Goal: Book appointment/travel/reservation

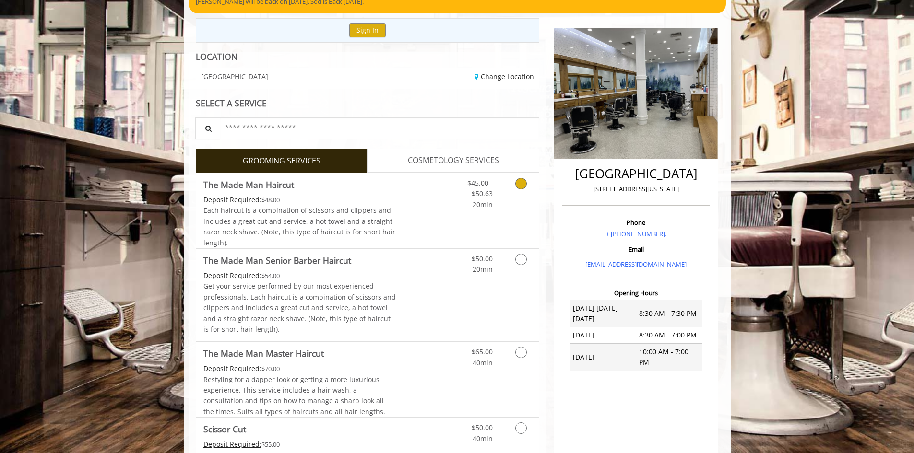
click at [497, 192] on div "$45.00 - $50.63 20min" at bounding box center [473, 191] width 54 height 37
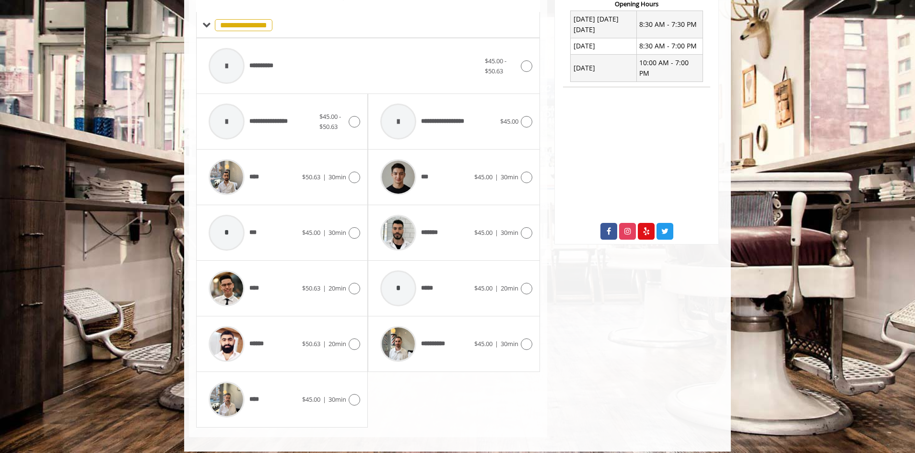
scroll to position [393, 0]
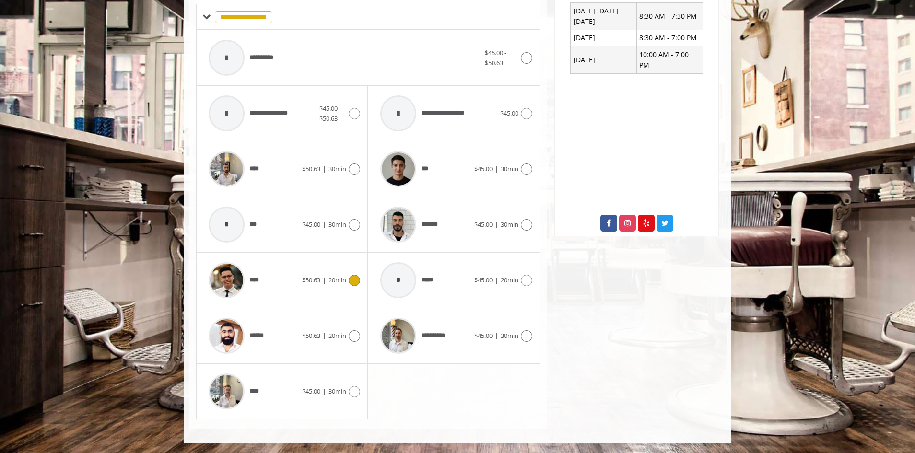
click at [303, 277] on span "$50.63" at bounding box center [311, 280] width 18 height 9
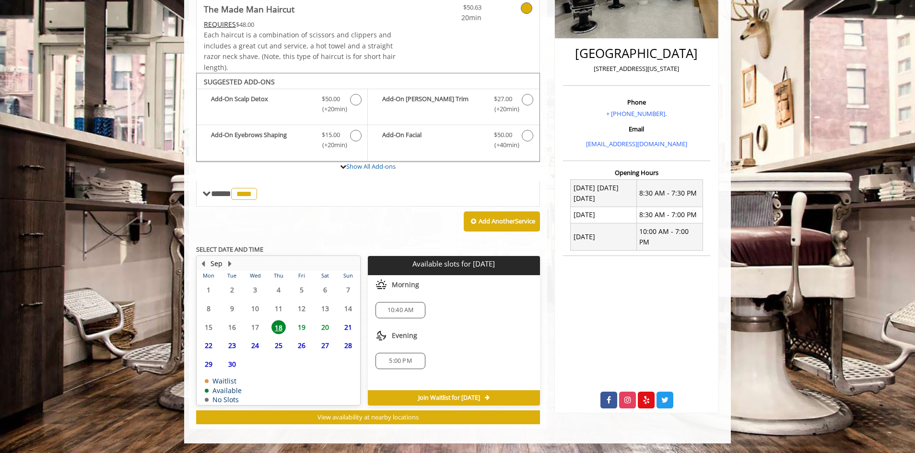
scroll to position [216, 0]
click at [301, 323] on span "19" at bounding box center [302, 327] width 14 height 14
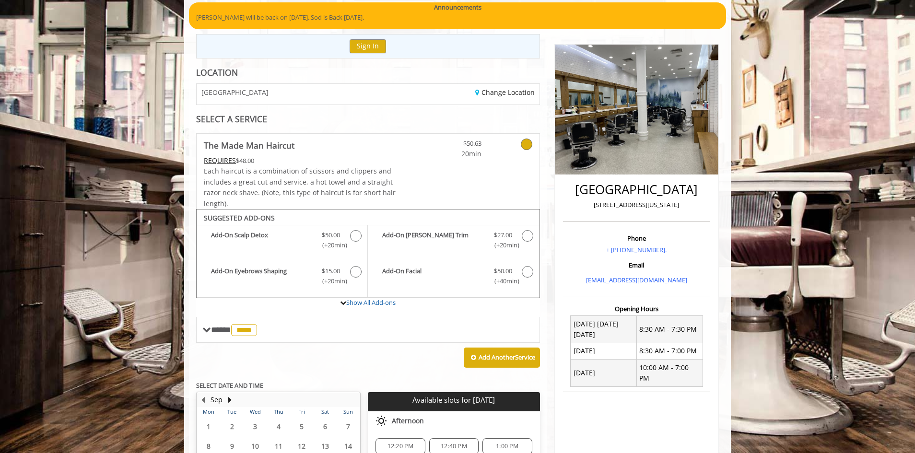
scroll to position [79, 0]
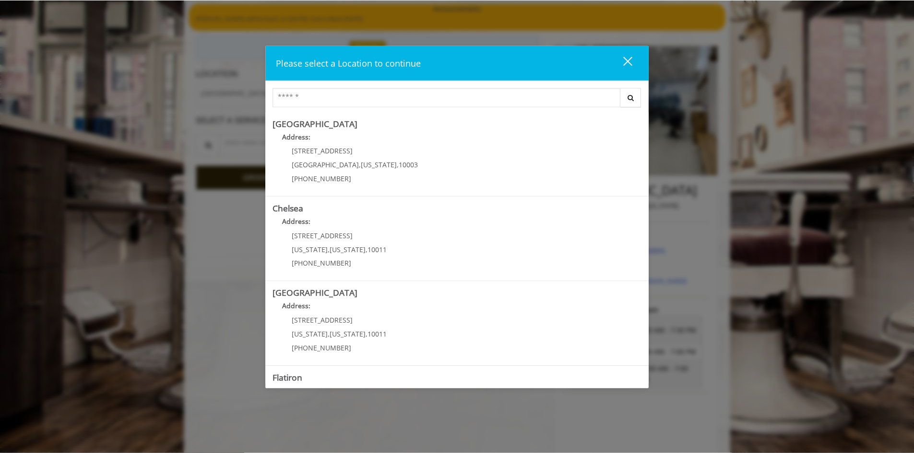
scroll to position [189, 0]
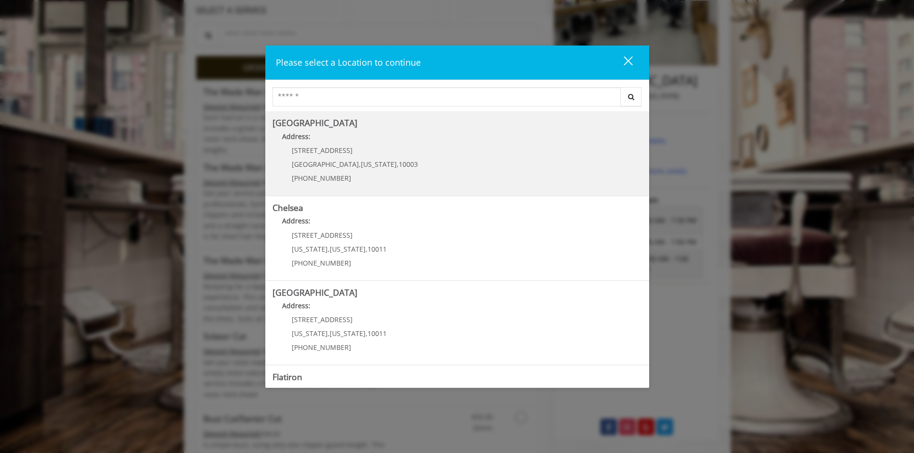
click at [380, 177] on p "(212) 598-1840" at bounding box center [355, 178] width 126 height 7
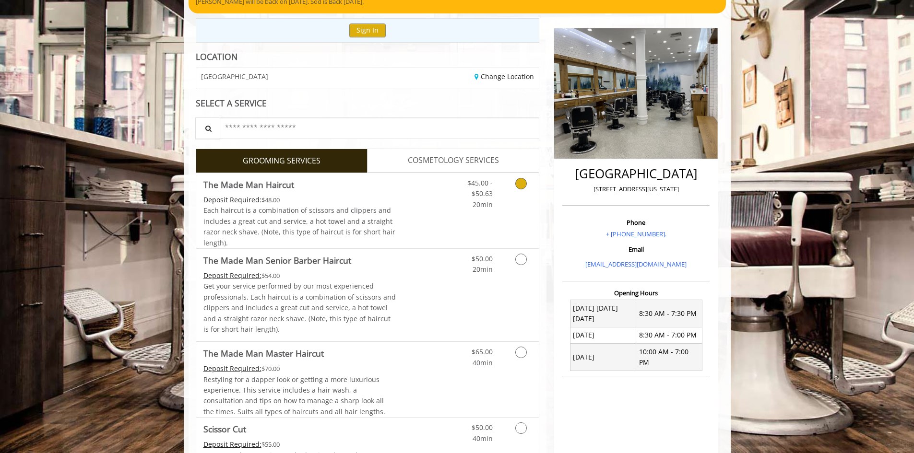
click at [379, 188] on span "The Made Man Haircut" at bounding box center [299, 184] width 193 height 13
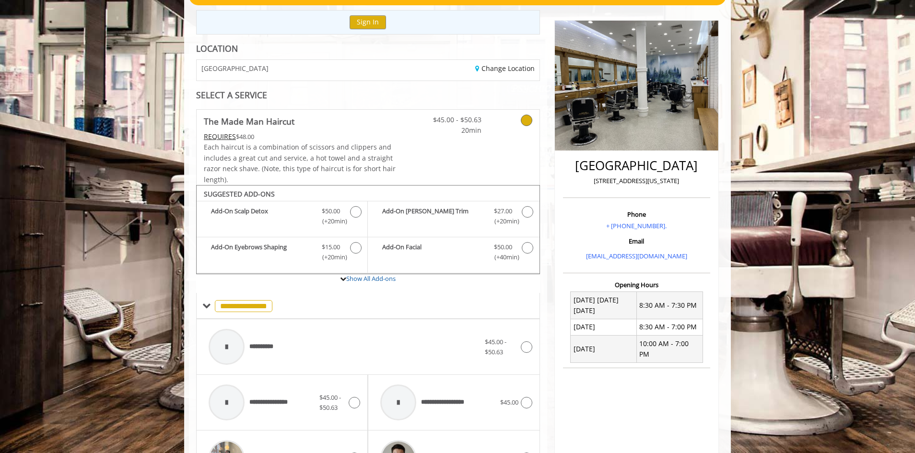
scroll to position [344, 0]
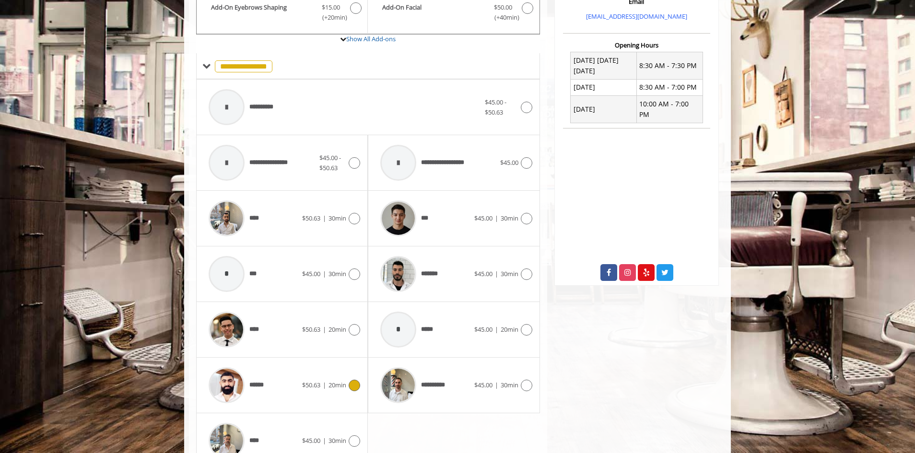
click at [347, 385] on div at bounding box center [353, 386] width 14 height 12
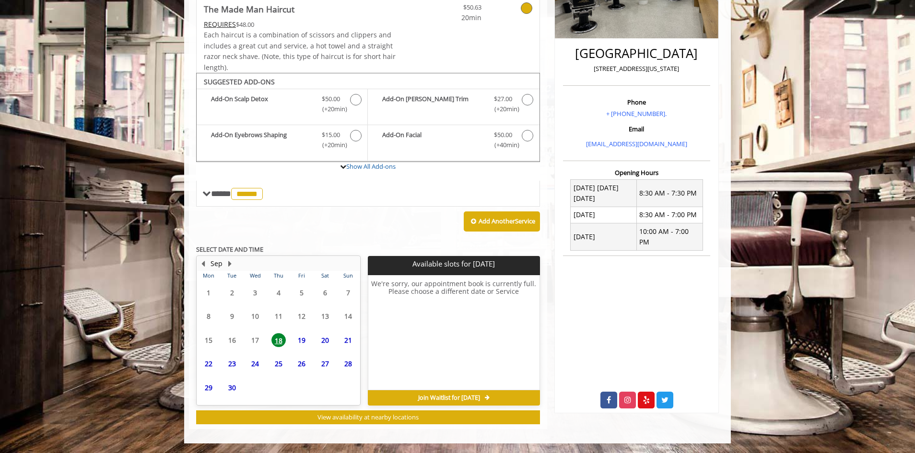
scroll to position [216, 0]
click at [299, 344] on span "19" at bounding box center [302, 340] width 14 height 14
click at [318, 340] on span "20" at bounding box center [325, 340] width 14 height 14
click at [343, 337] on span "21" at bounding box center [348, 340] width 14 height 14
click at [329, 364] on span "27" at bounding box center [325, 364] width 14 height 14
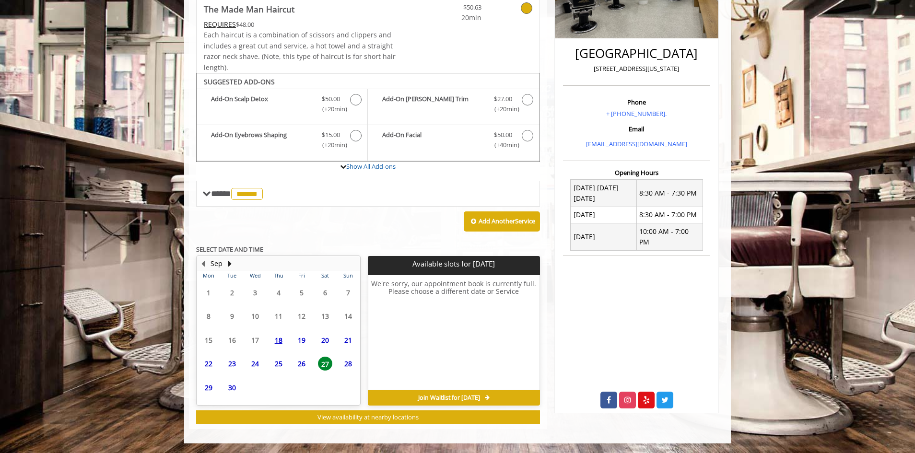
click at [281, 362] on span "25" at bounding box center [279, 364] width 14 height 14
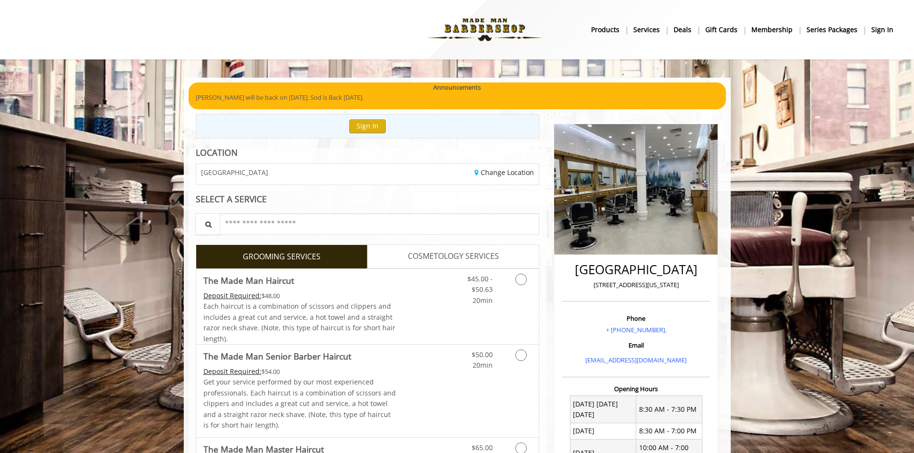
scroll to position [190, 0]
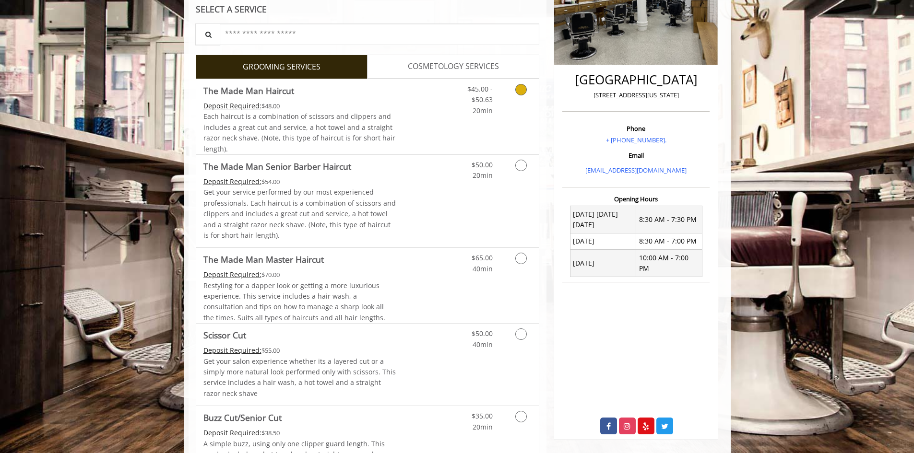
click at [501, 85] on div "Grooming services" at bounding box center [519, 97] width 39 height 37
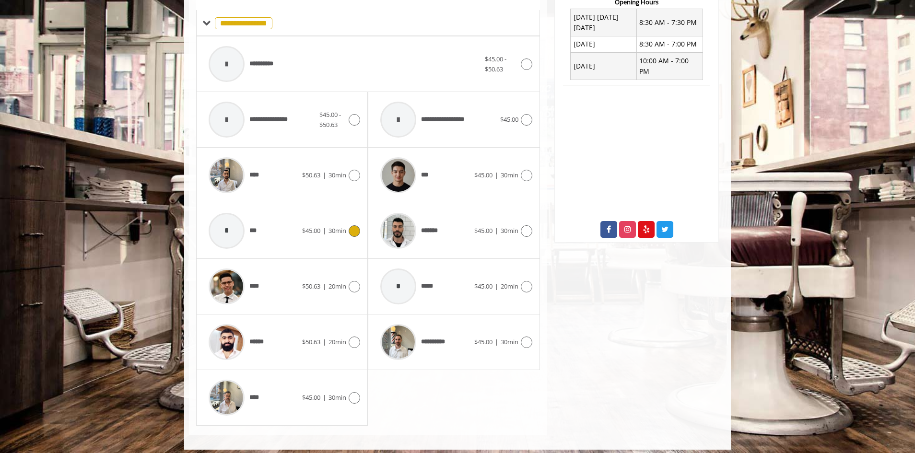
scroll to position [393, 0]
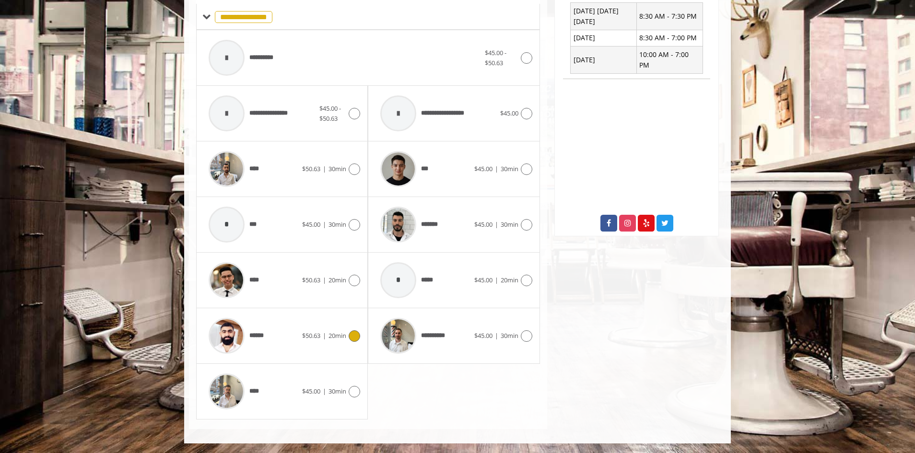
click at [334, 326] on div "****** $50.63 | 20min" at bounding box center [282, 336] width 156 height 46
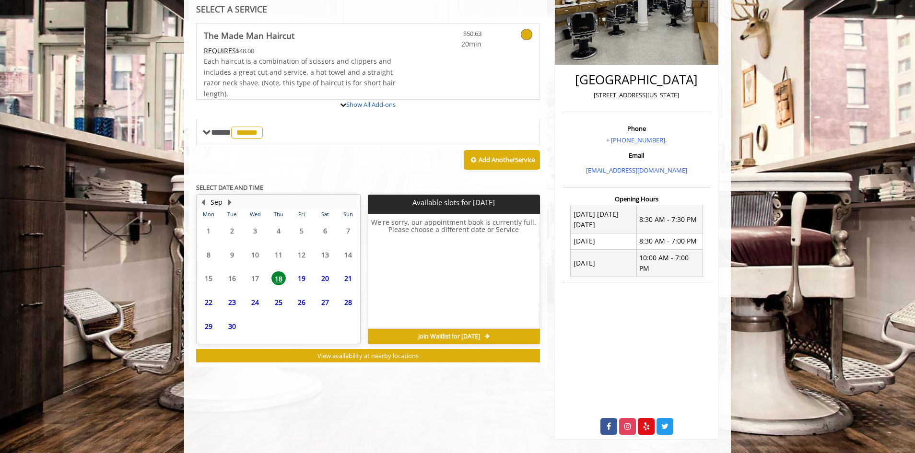
scroll to position [216, 0]
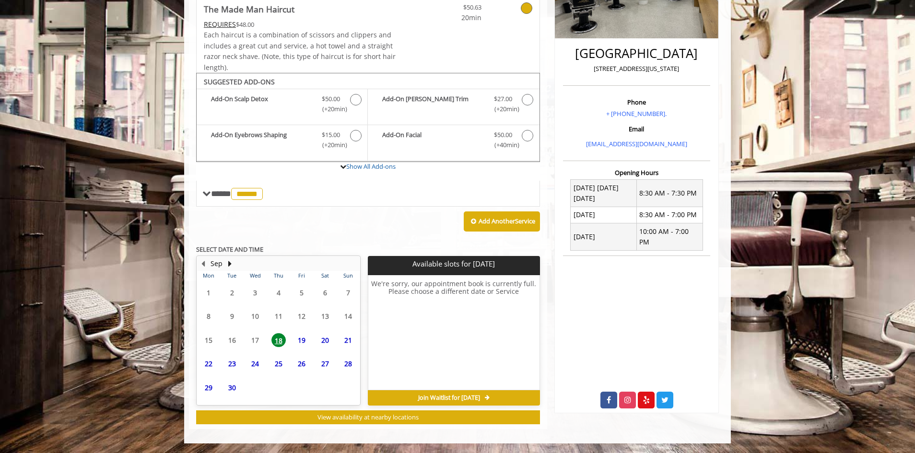
click at [283, 345] on span "18" at bounding box center [279, 340] width 14 height 14
click at [299, 343] on span "19" at bounding box center [302, 340] width 14 height 14
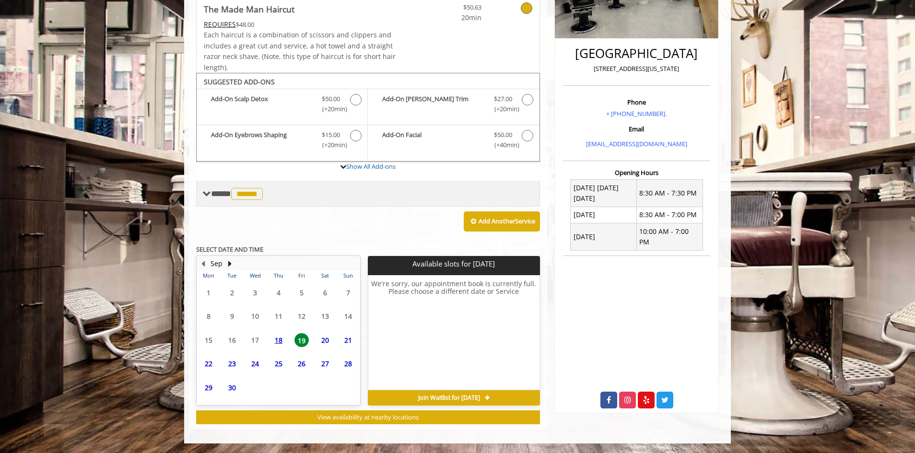
click at [256, 192] on span "******" at bounding box center [247, 194] width 32 height 12
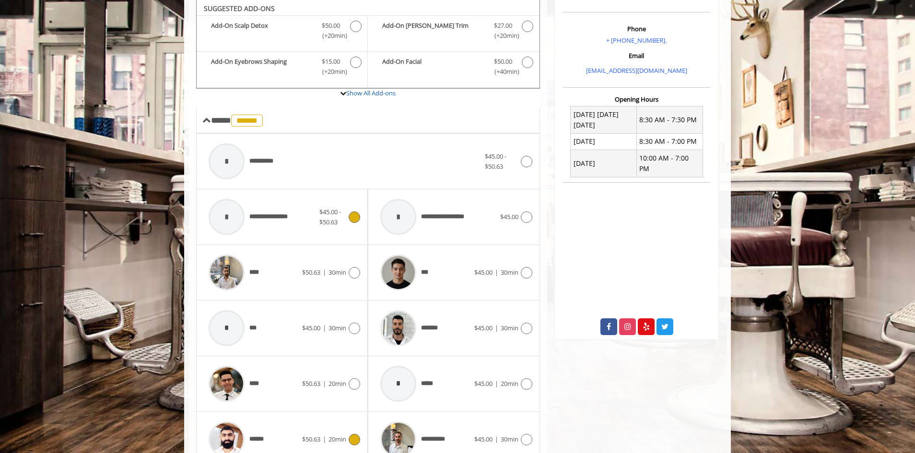
scroll to position [408, 0]
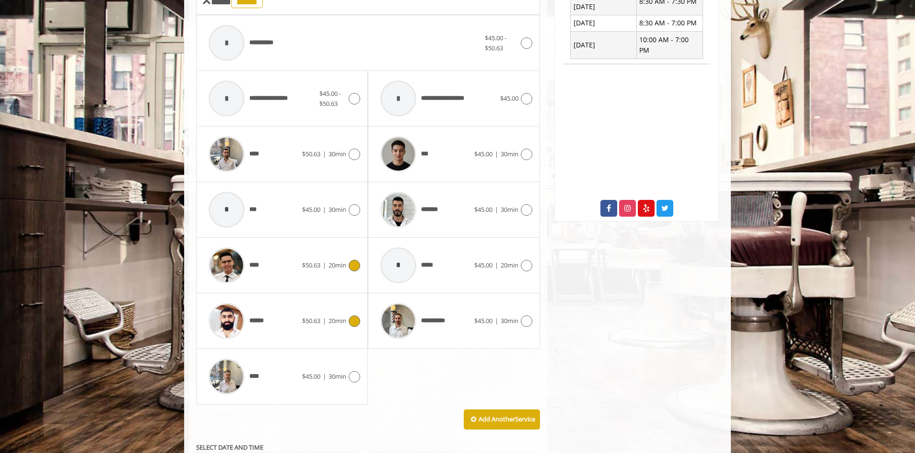
click at [274, 260] on div "****" at bounding box center [253, 266] width 98 height 46
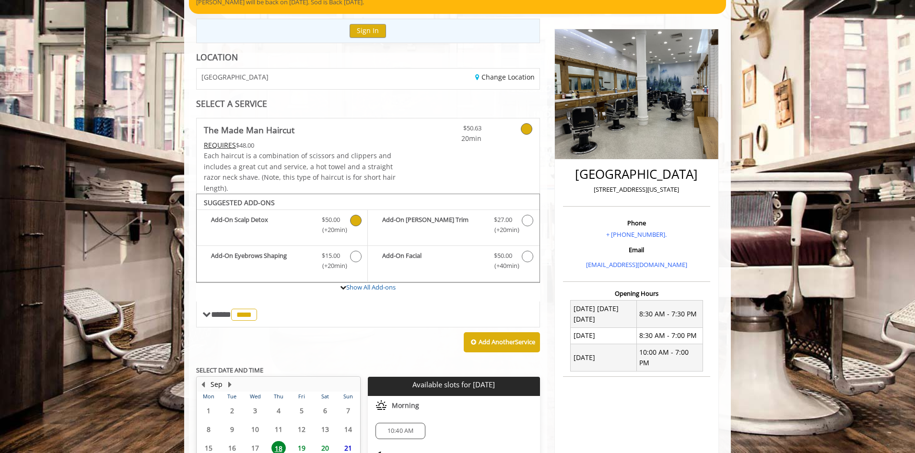
scroll to position [216, 0]
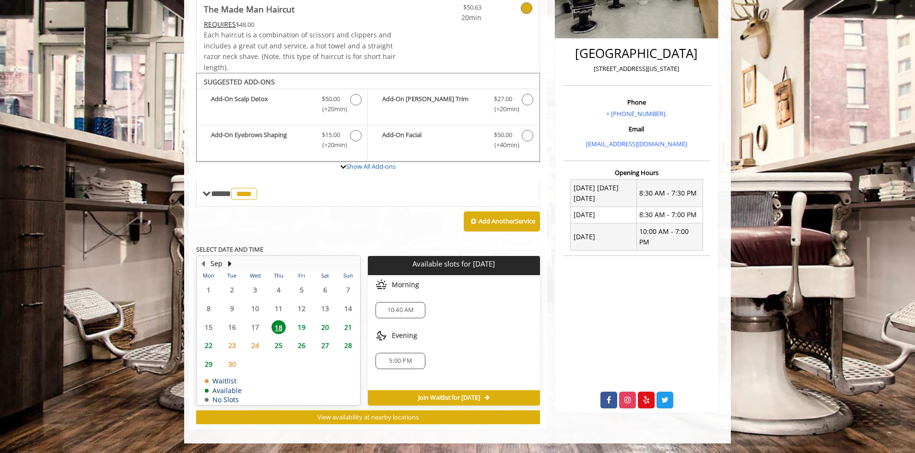
click at [302, 331] on span "19" at bounding box center [302, 327] width 14 height 14
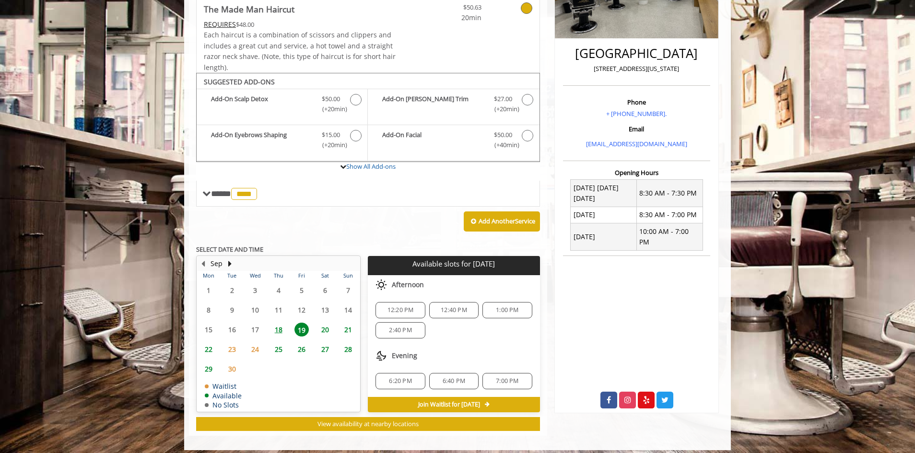
scroll to position [223, 0]
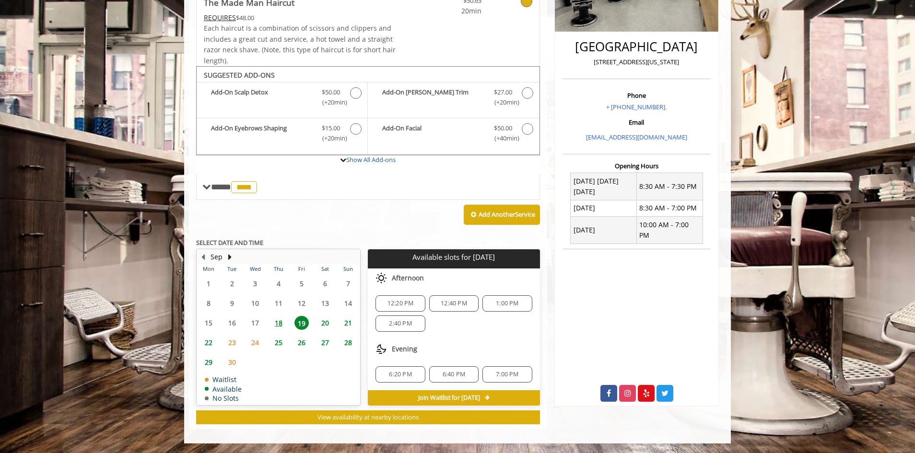
click at [506, 373] on span "7:00 PM" at bounding box center [507, 375] width 23 height 8
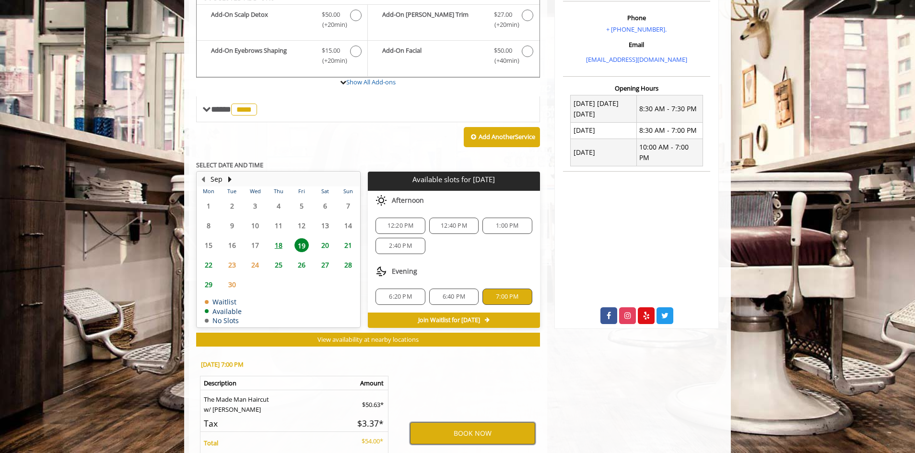
scroll to position [300, 0]
click at [439, 293] on div "6:40 PM" at bounding box center [453, 297] width 49 height 16
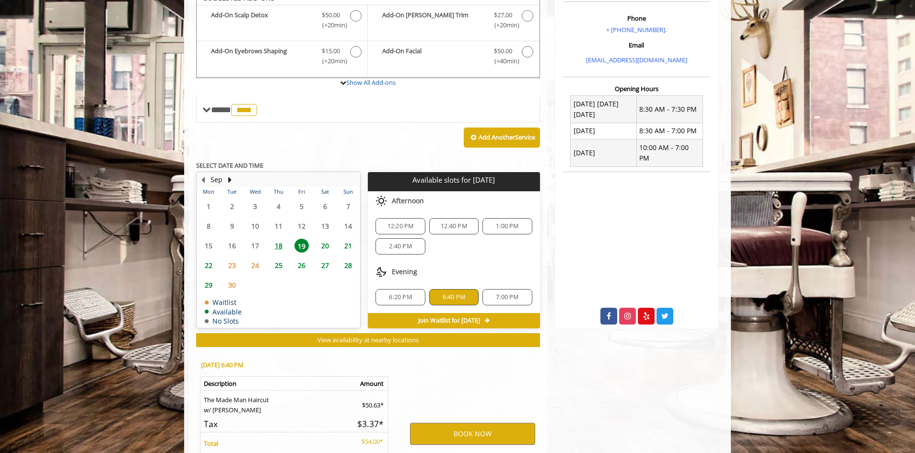
click at [495, 296] on span "7:00 PM" at bounding box center [507, 298] width 41 height 8
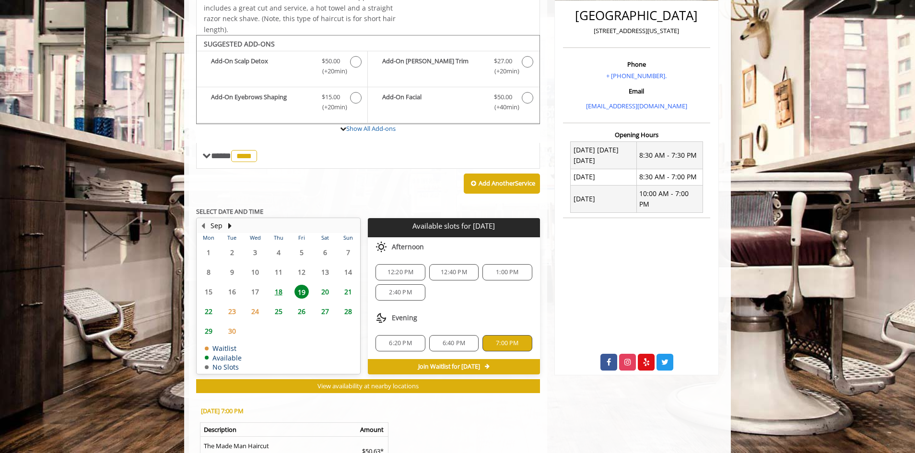
scroll to position [252, 0]
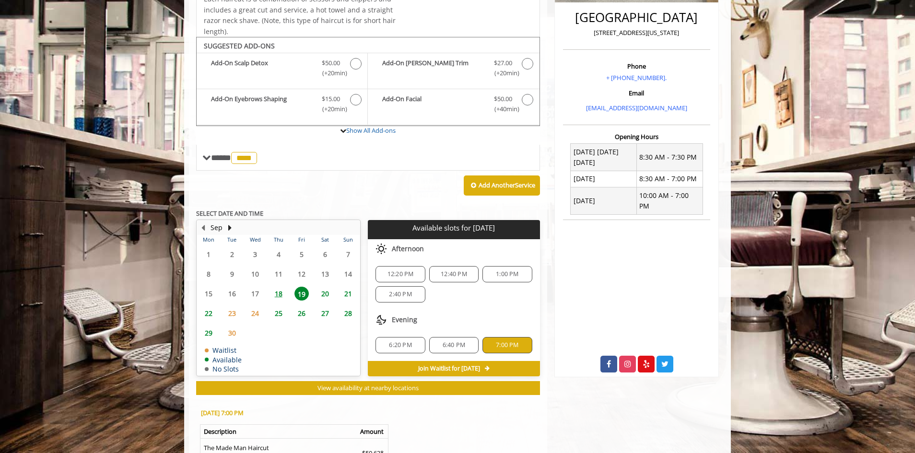
click at [453, 340] on div "6:40 PM" at bounding box center [453, 345] width 49 height 16
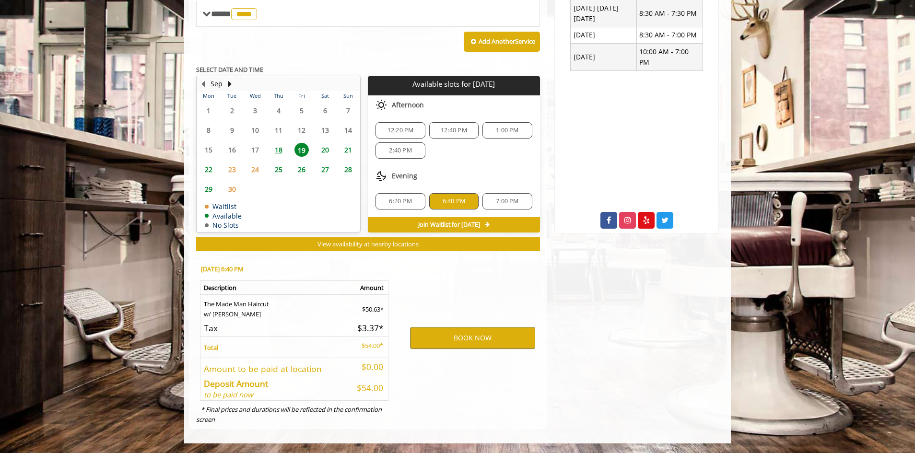
click at [398, 205] on span "6:20 PM" at bounding box center [400, 202] width 23 height 8
click at [454, 202] on span "6:40 PM" at bounding box center [454, 202] width 23 height 8
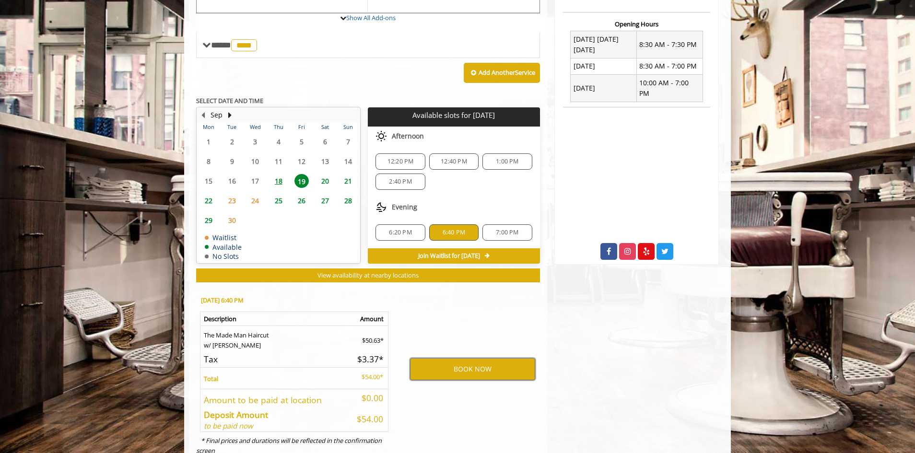
scroll to position [348, 0]
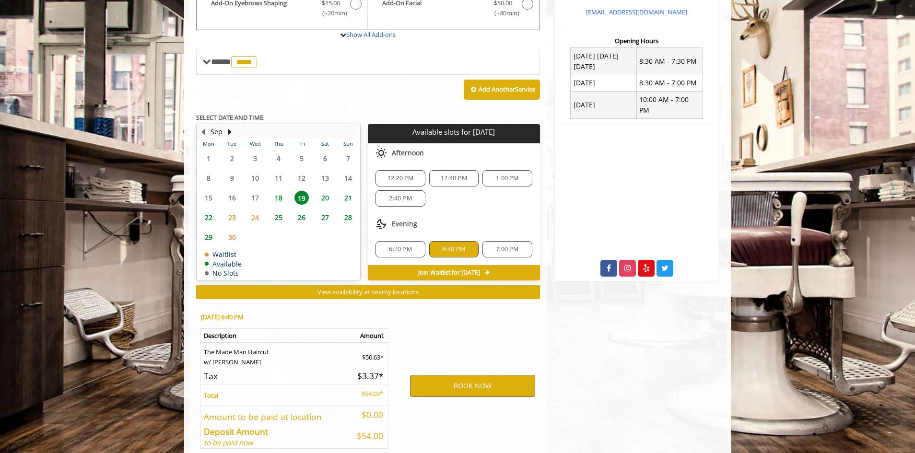
click at [497, 248] on span "7:00 PM" at bounding box center [507, 250] width 23 height 8
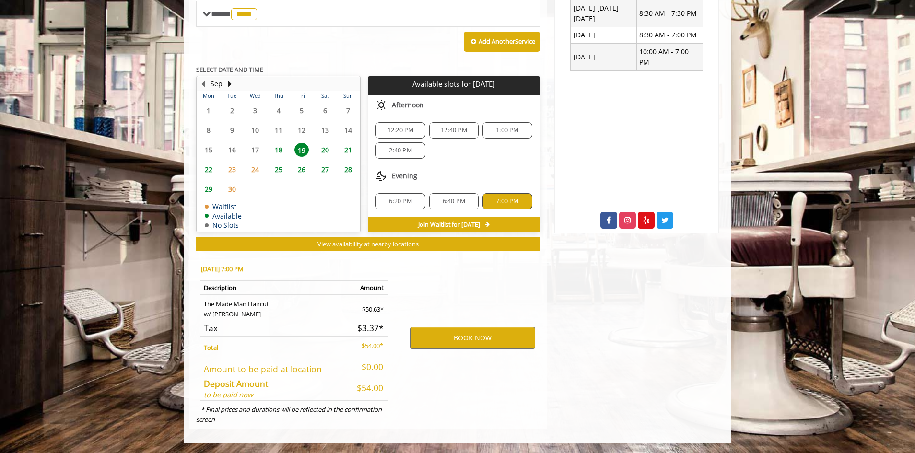
click at [327, 154] on span "20" at bounding box center [325, 150] width 14 height 14
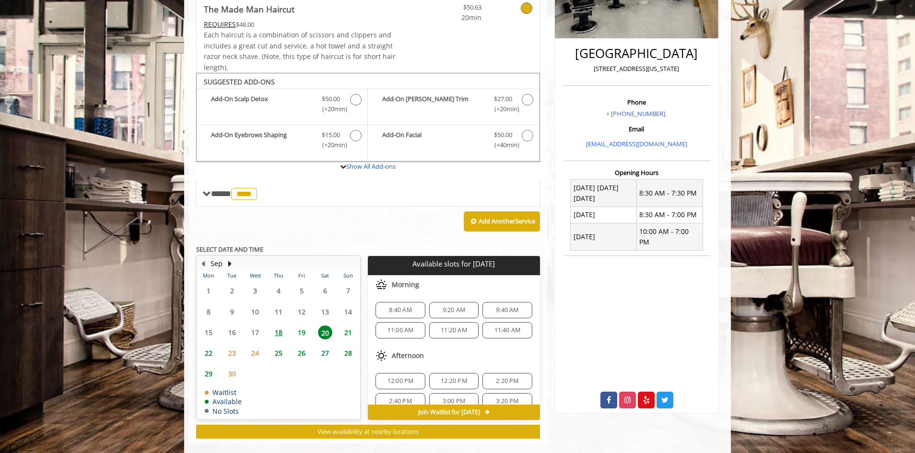
scroll to position [231, 0]
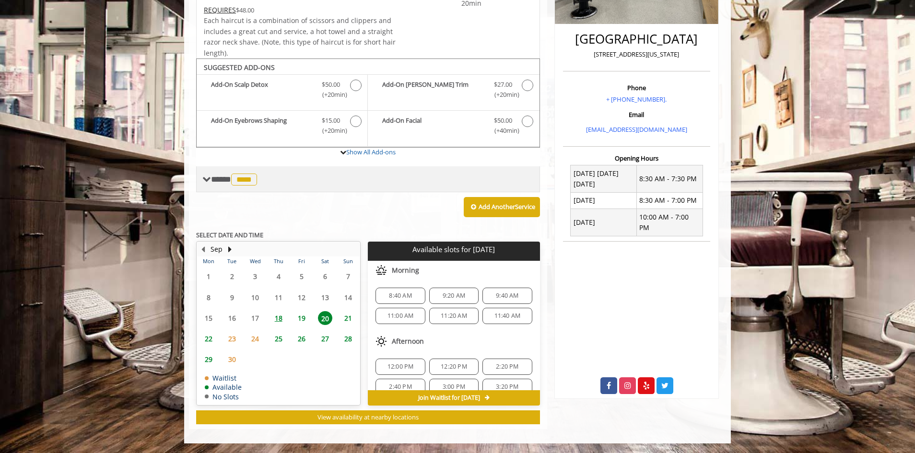
click at [233, 182] on span "**** **** ********" at bounding box center [235, 179] width 48 height 9
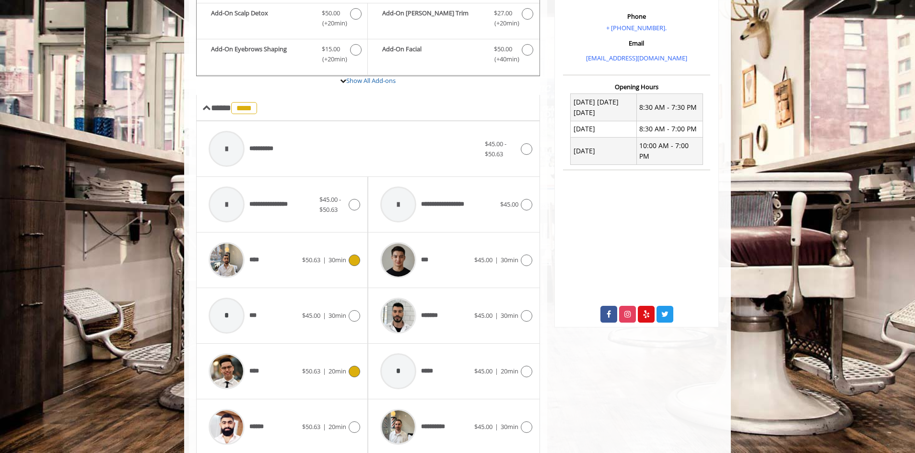
scroll to position [375, 0]
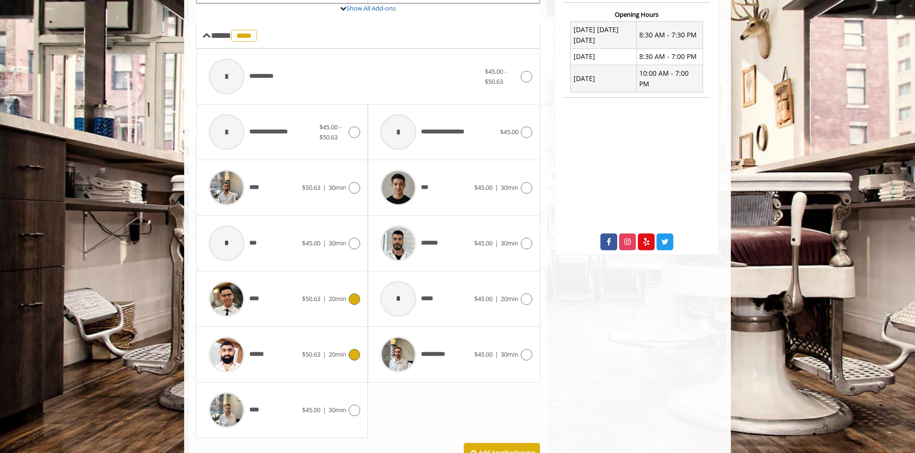
click at [345, 354] on span "20min" at bounding box center [338, 354] width 18 height 9
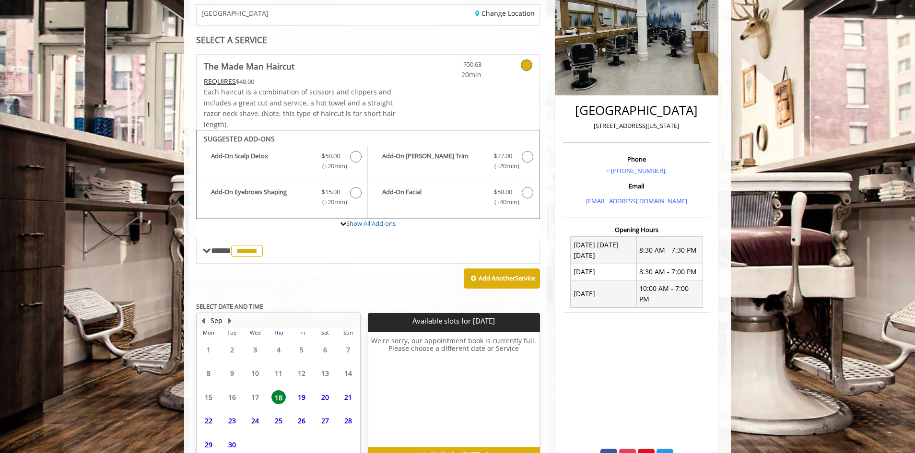
scroll to position [216, 0]
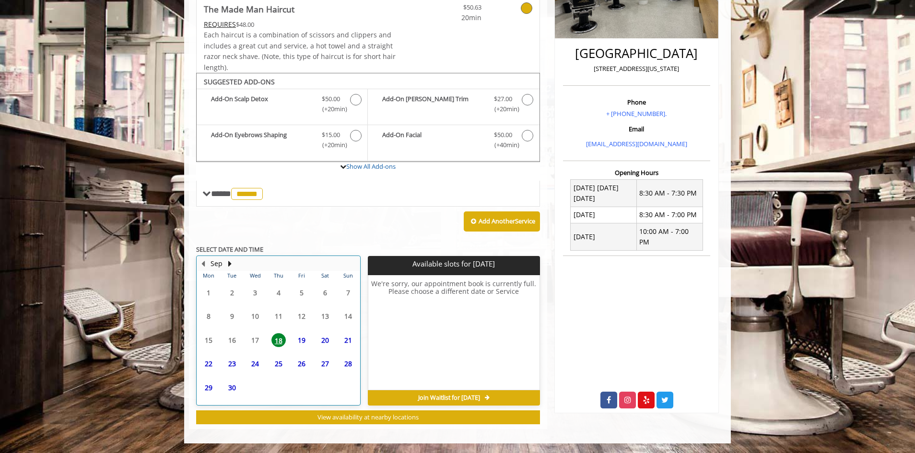
click at [225, 265] on div "Sep" at bounding box center [216, 264] width 19 height 12
click at [230, 263] on button "Next Month" at bounding box center [230, 264] width 8 height 11
click at [199, 262] on button "Previous Month" at bounding box center [203, 264] width 8 height 11
click at [308, 348] on td "19" at bounding box center [301, 341] width 23 height 24
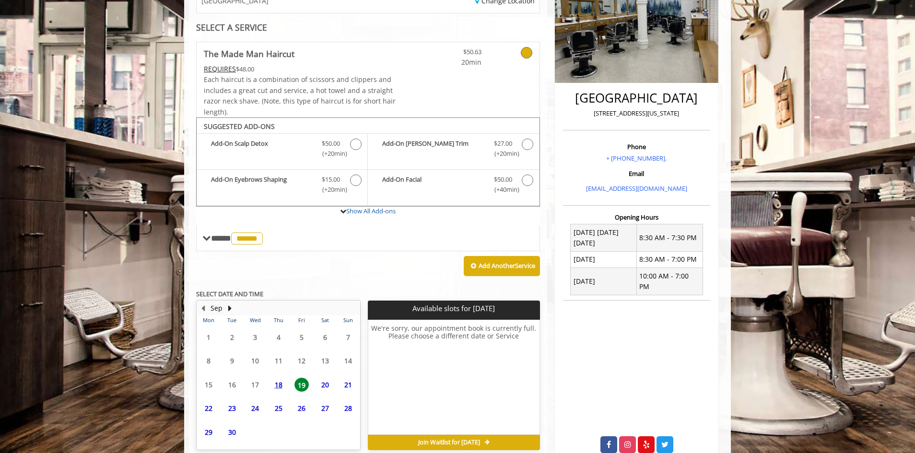
scroll to position [0, 0]
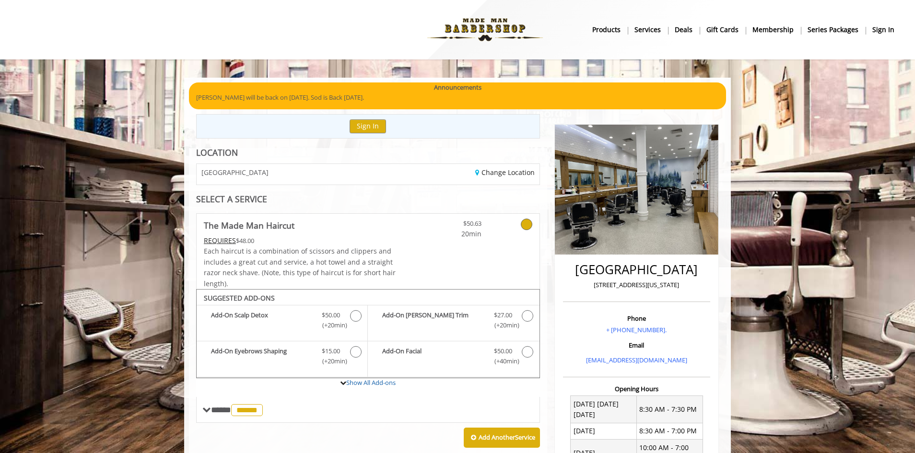
click at [256, 180] on div "[GEOGRAPHIC_DATA]" at bounding box center [278, 174] width 178 height 21
click at [474, 24] on img at bounding box center [485, 29] width 132 height 53
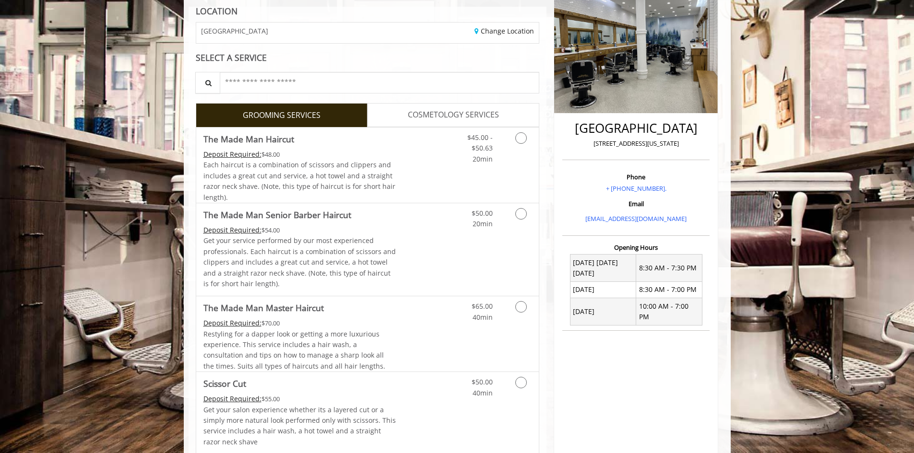
scroll to position [144, 0]
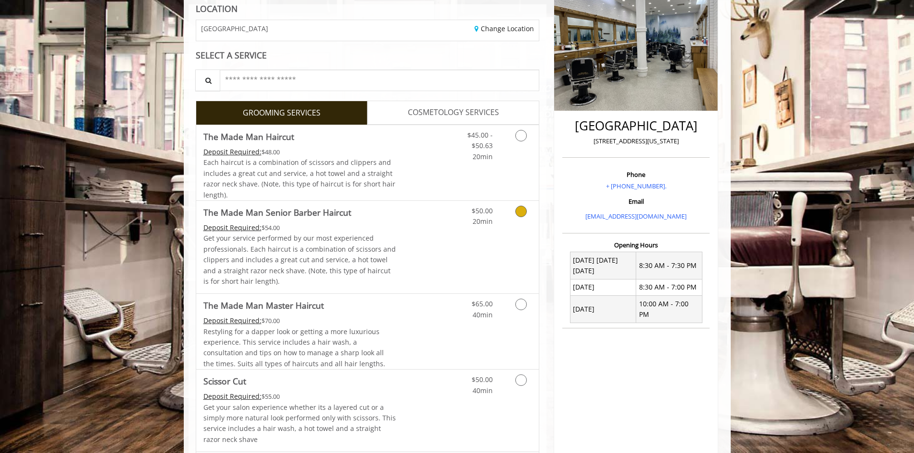
click at [507, 232] on div "$50.00 20min" at bounding box center [496, 247] width 86 height 93
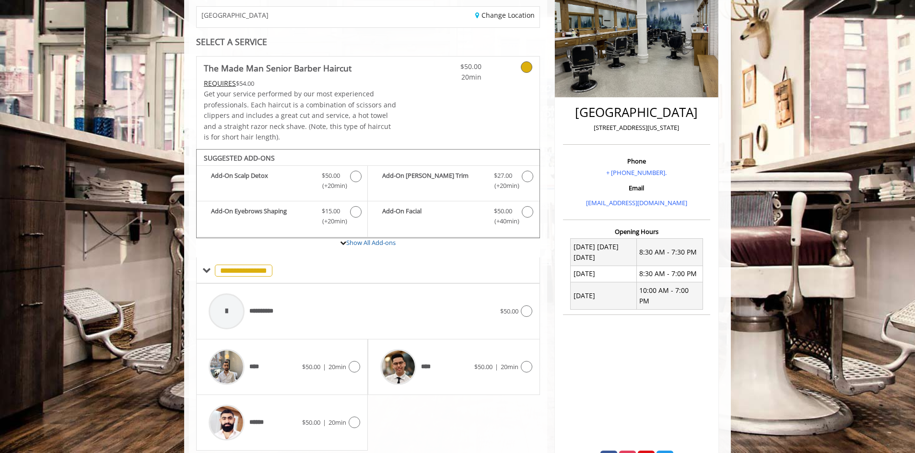
scroll to position [190, 0]
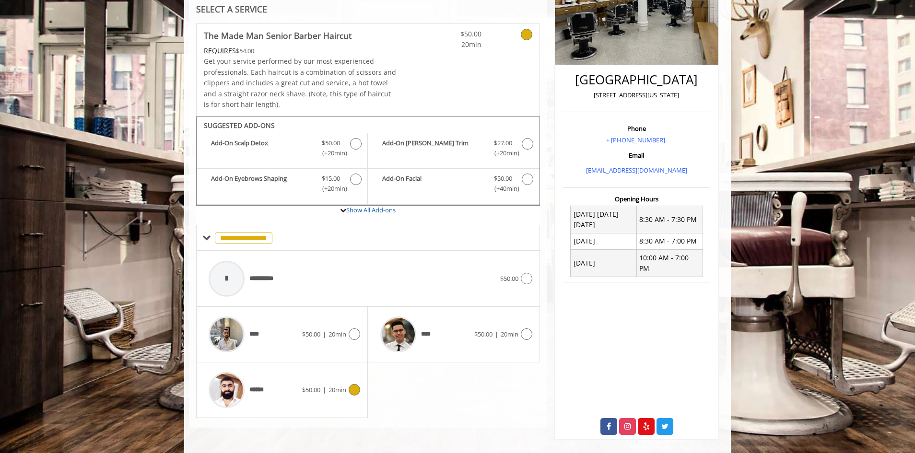
click at [341, 379] on div "****** $50.00 | 20min" at bounding box center [282, 390] width 156 height 46
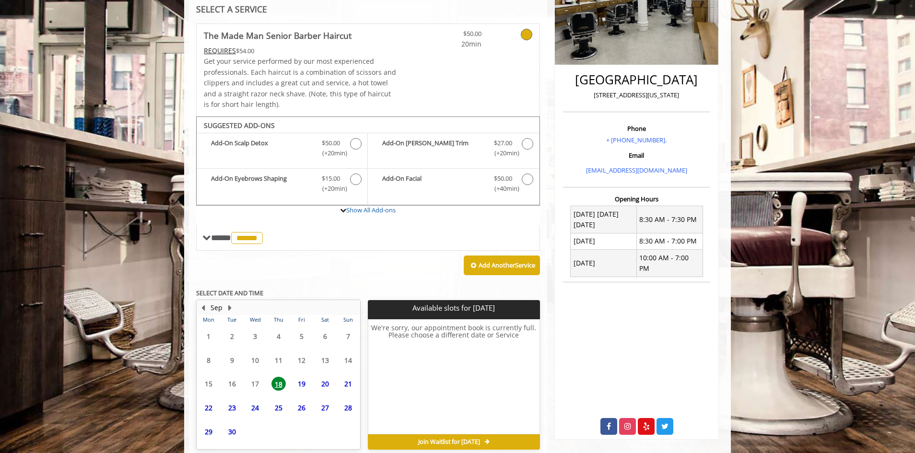
scroll to position [234, 0]
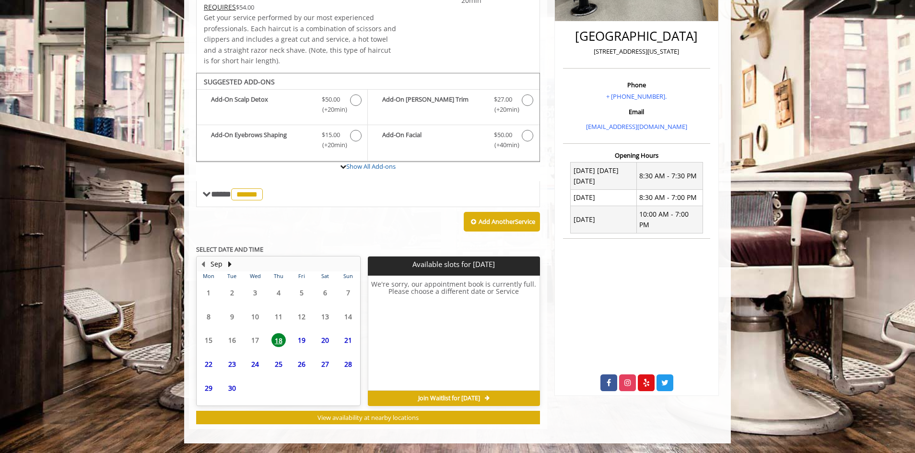
click at [298, 337] on span "19" at bounding box center [302, 340] width 14 height 14
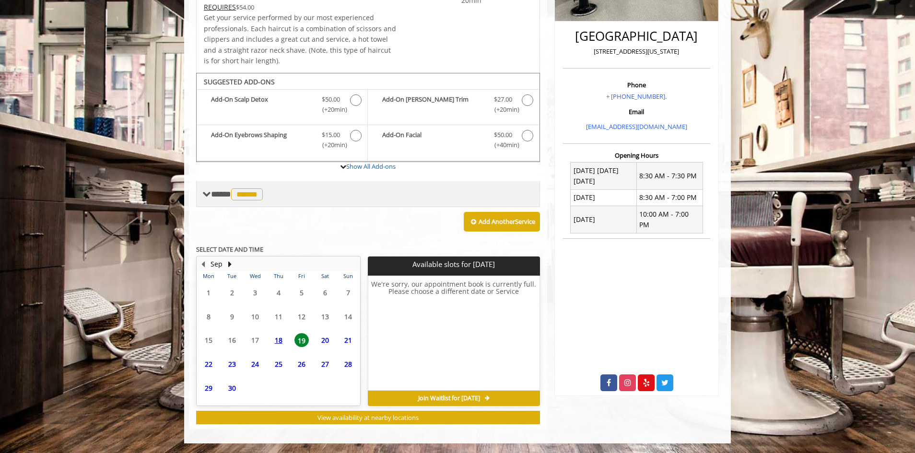
click at [258, 185] on div "**** ****** ********" at bounding box center [368, 194] width 344 height 26
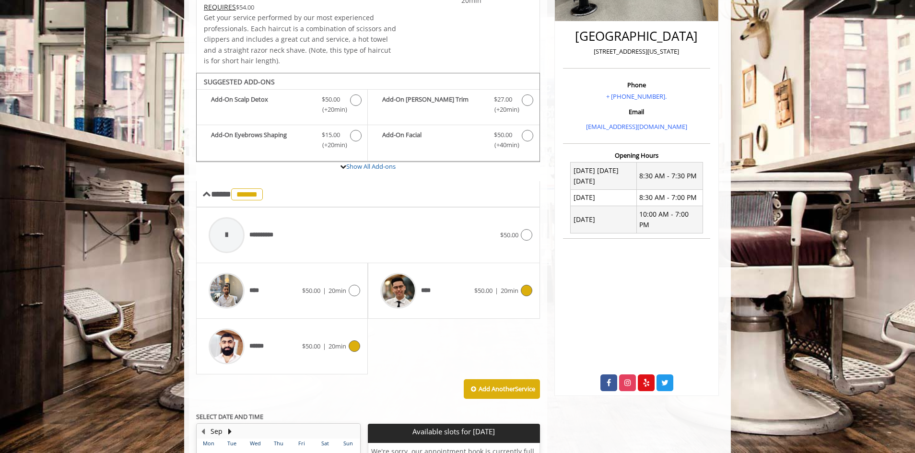
click at [462, 276] on div "****" at bounding box center [425, 291] width 98 height 46
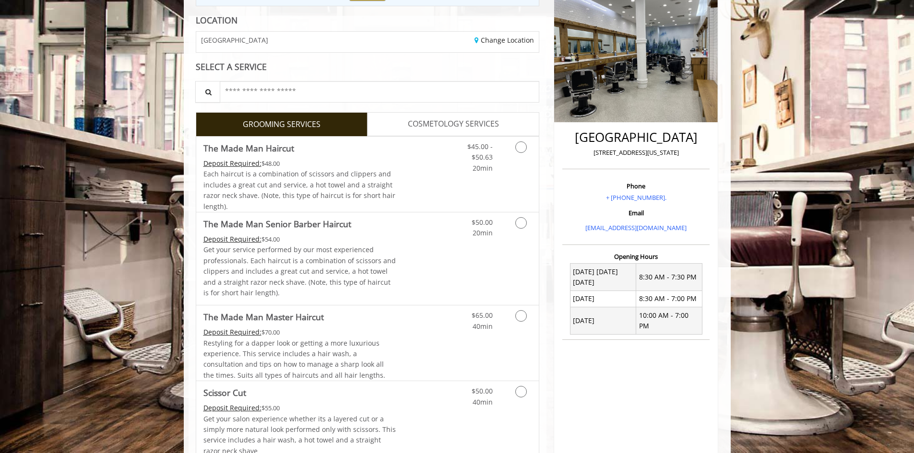
scroll to position [144, 0]
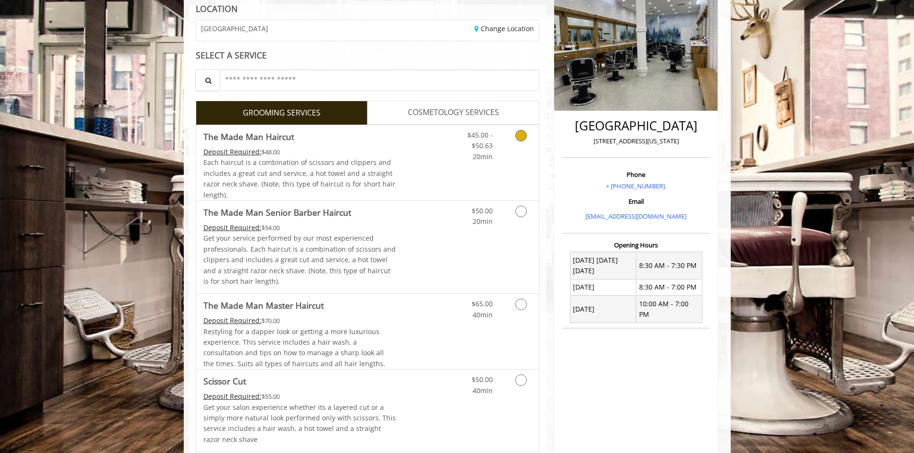
click at [507, 141] on link "Grooming services" at bounding box center [519, 143] width 24 height 37
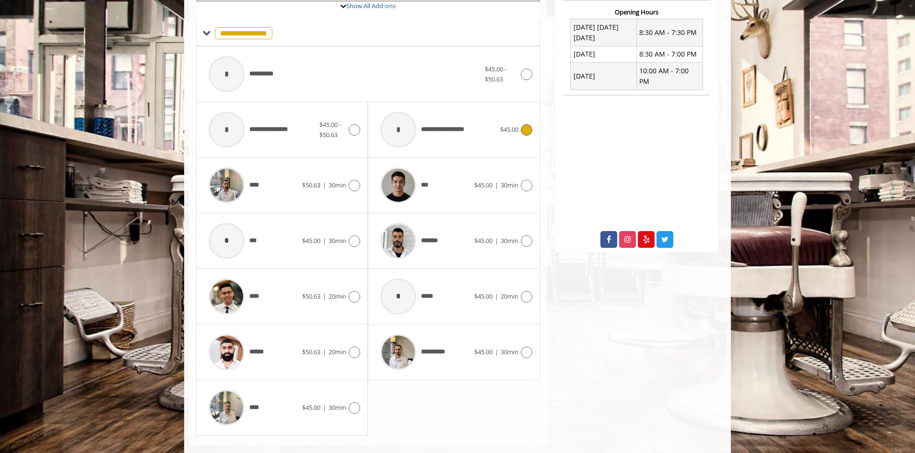
scroll to position [385, 0]
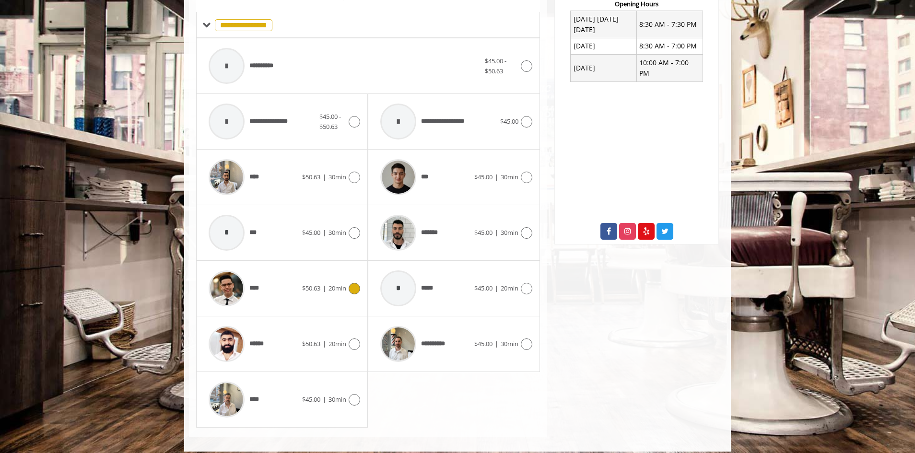
click at [306, 293] on span "$50.63" at bounding box center [311, 288] width 18 height 9
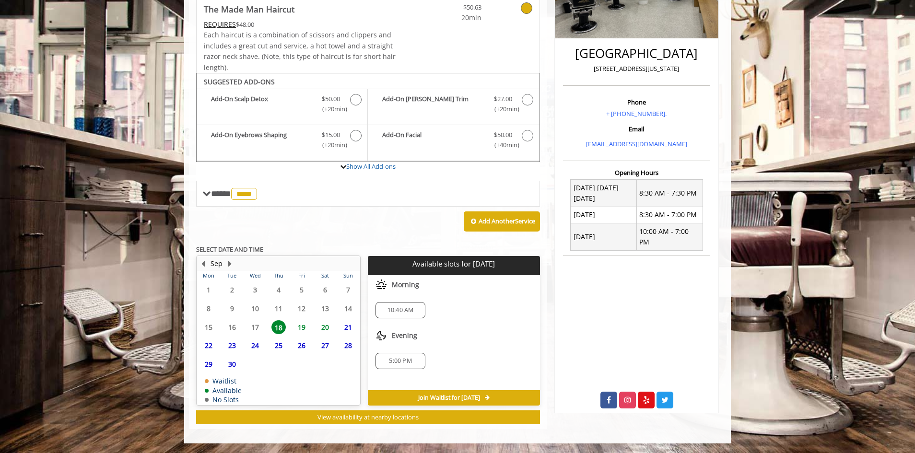
scroll to position [216, 0]
click at [329, 330] on span "20" at bounding box center [325, 327] width 14 height 14
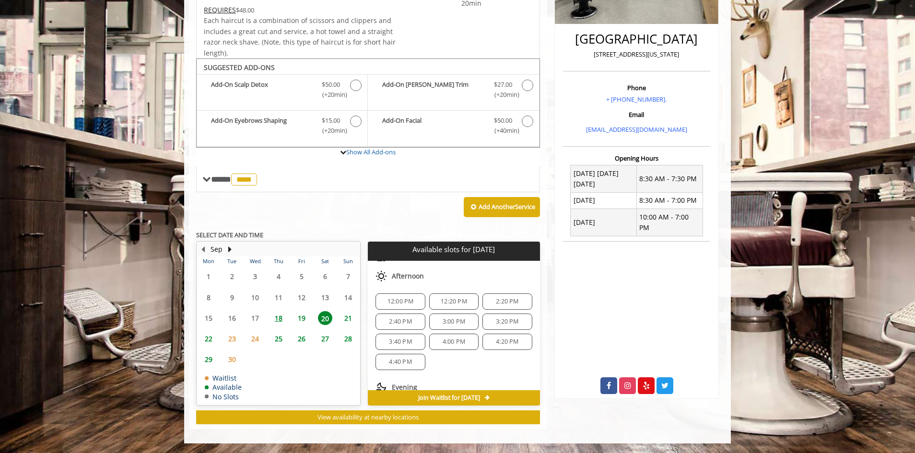
scroll to position [0, 0]
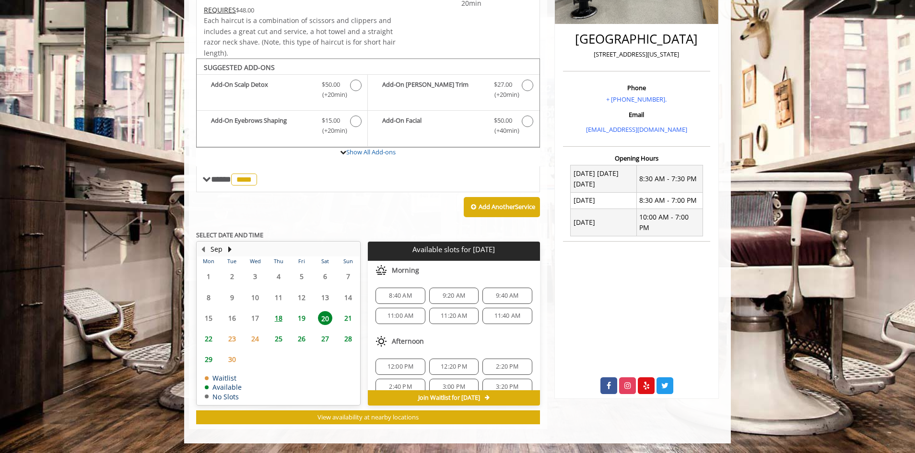
click at [307, 318] on span "19" at bounding box center [302, 318] width 14 height 14
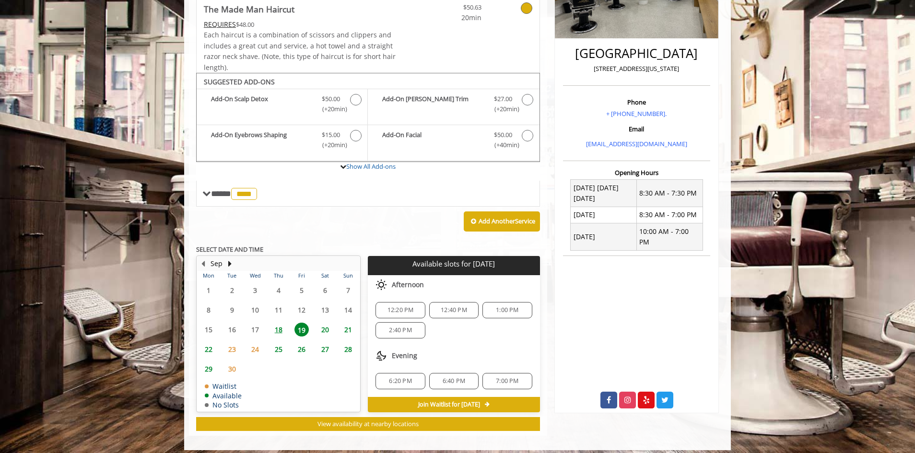
scroll to position [223, 0]
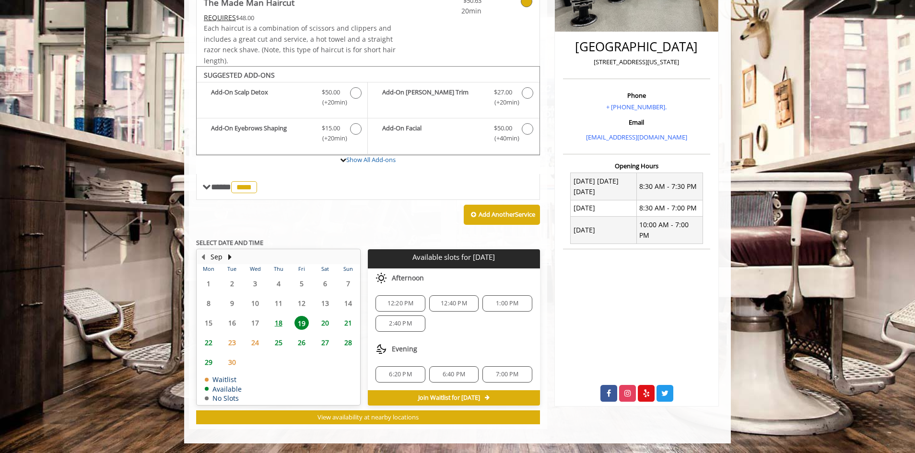
click at [518, 375] on span "7:00 PM" at bounding box center [507, 375] width 23 height 8
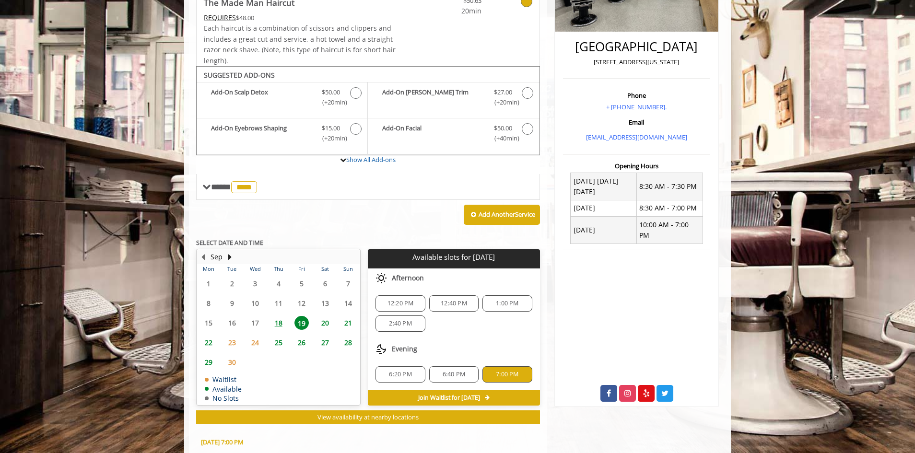
scroll to position [396, 0]
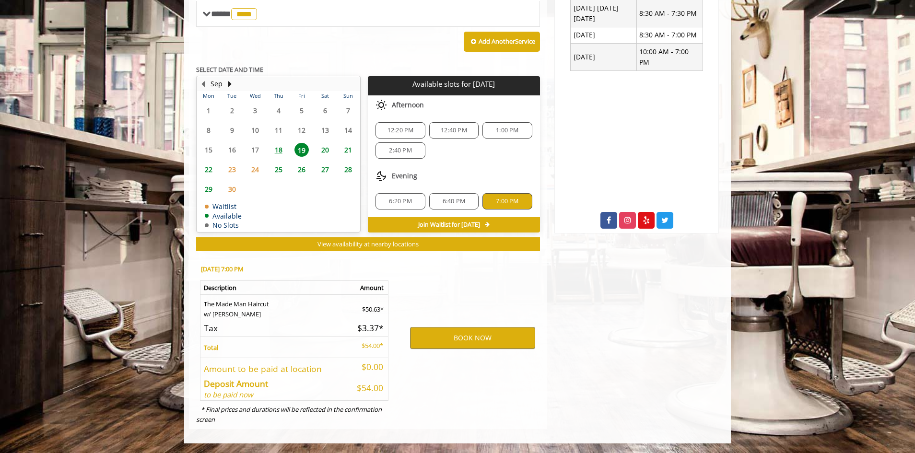
click at [471, 204] on span "6:40 PM" at bounding box center [454, 202] width 41 height 8
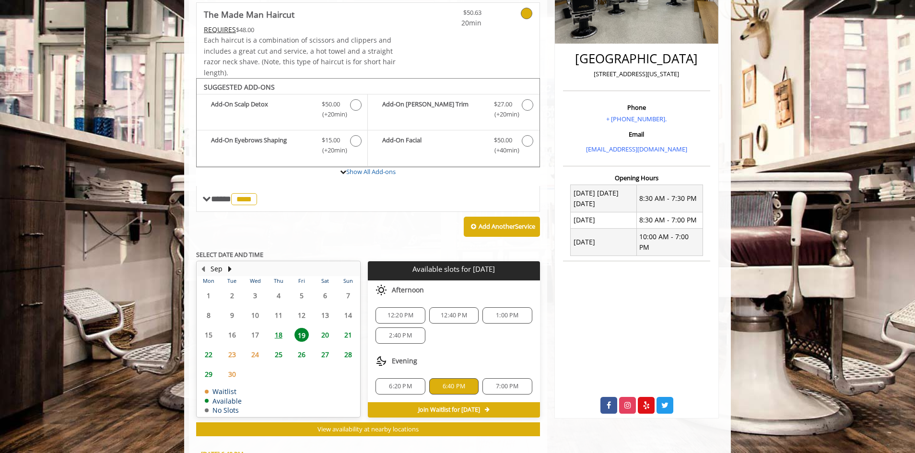
scroll to position [204, 0]
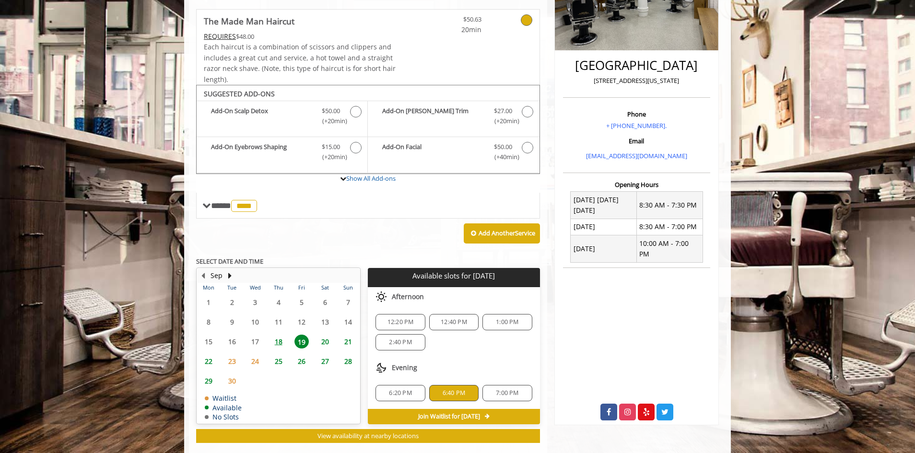
click at [303, 339] on span "19" at bounding box center [302, 342] width 14 height 14
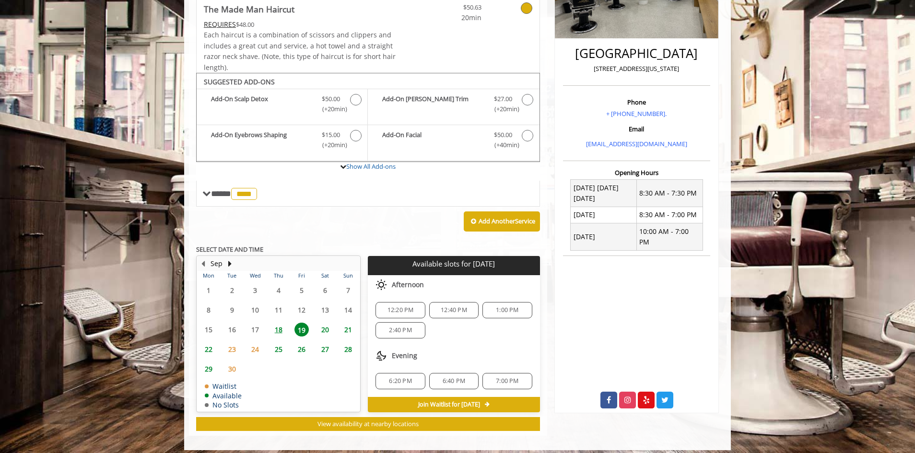
scroll to position [223, 0]
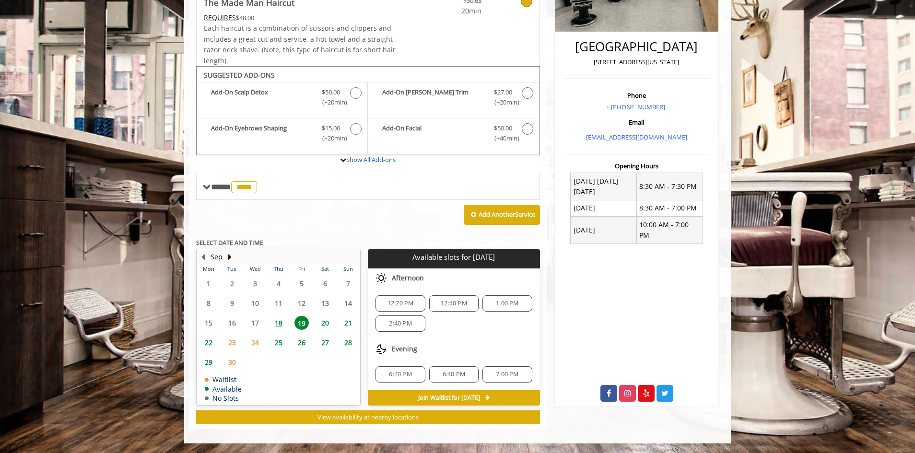
click at [465, 371] on span "6:40 PM" at bounding box center [454, 375] width 23 height 8
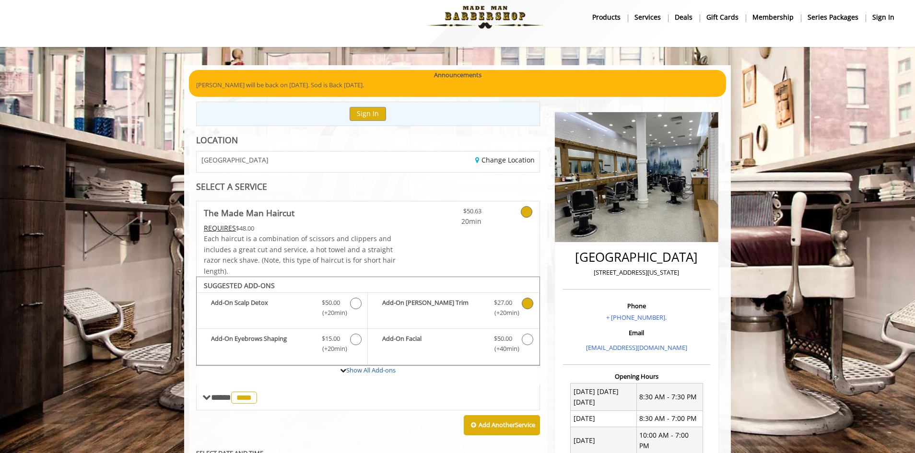
scroll to position [396, 0]
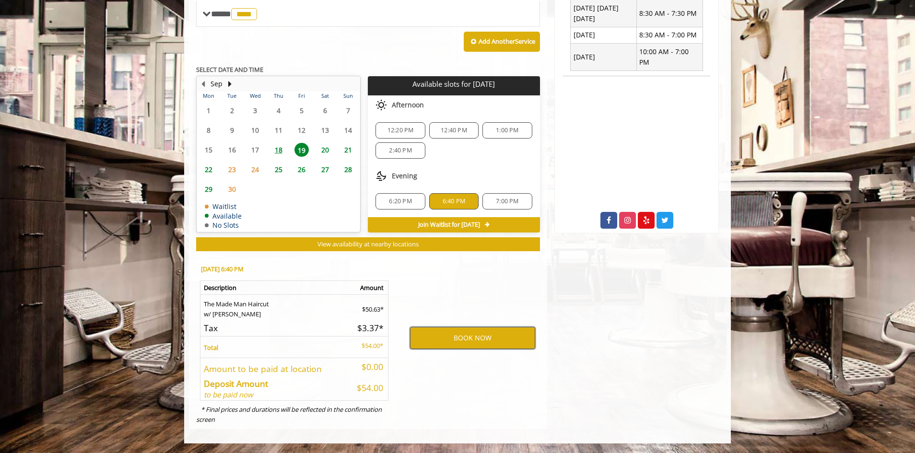
click at [472, 340] on button "BOOK NOW" at bounding box center [472, 338] width 125 height 22
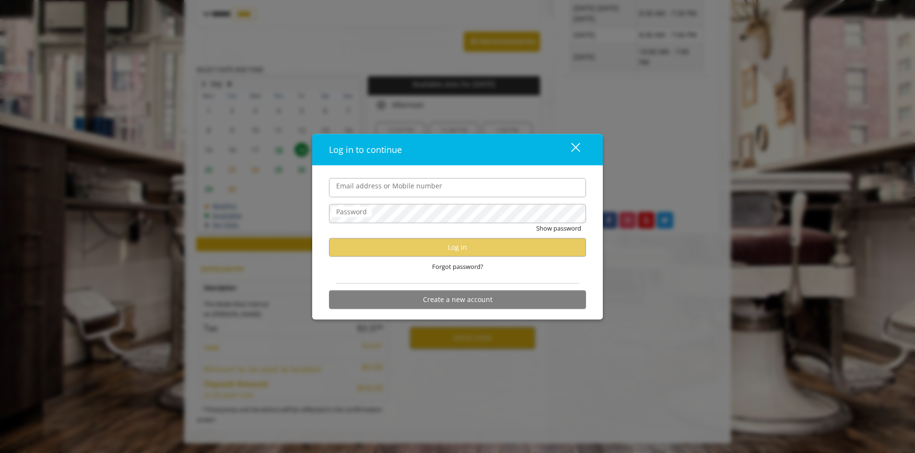
click at [425, 192] on input "Email address or Mobile number" at bounding box center [457, 187] width 257 height 19
type input "**********"
drag, startPoint x: 720, startPoint y: 231, endPoint x: 711, endPoint y: 231, distance: 8.2
click at [720, 231] on div "**********" at bounding box center [457, 226] width 915 height 453
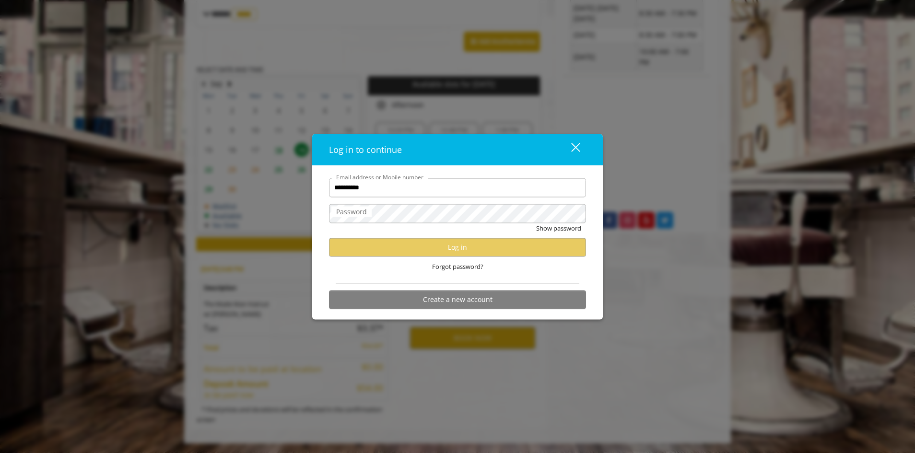
click at [576, 150] on div "close" at bounding box center [569, 149] width 19 height 14
